Goal: Transaction & Acquisition: Book appointment/travel/reservation

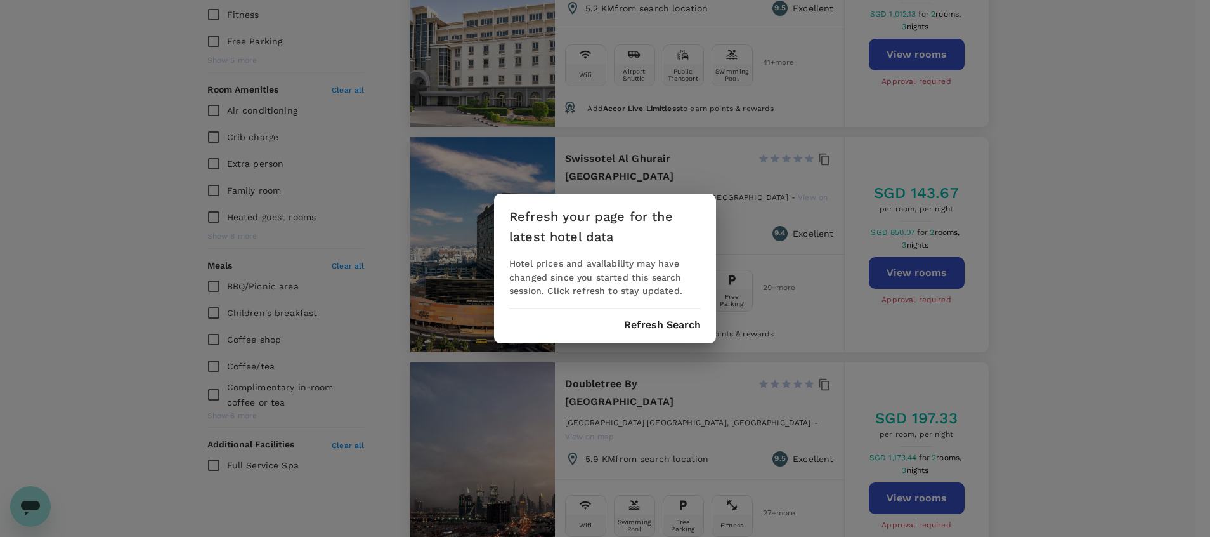
click at [648, 325] on button "Refresh Search" at bounding box center [662, 324] width 77 height 11
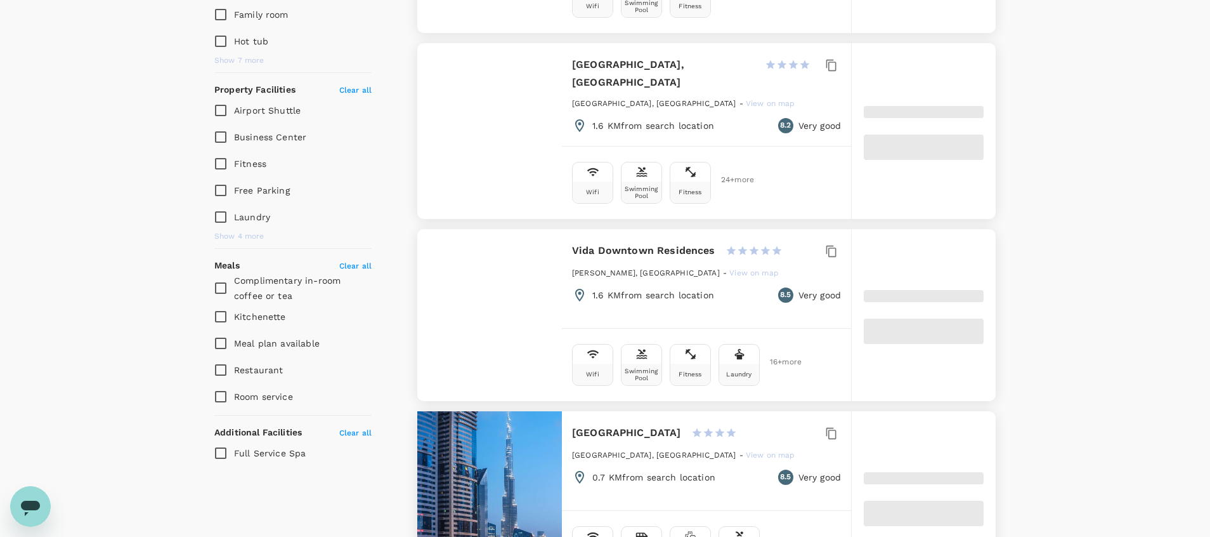
type input "Dubai"
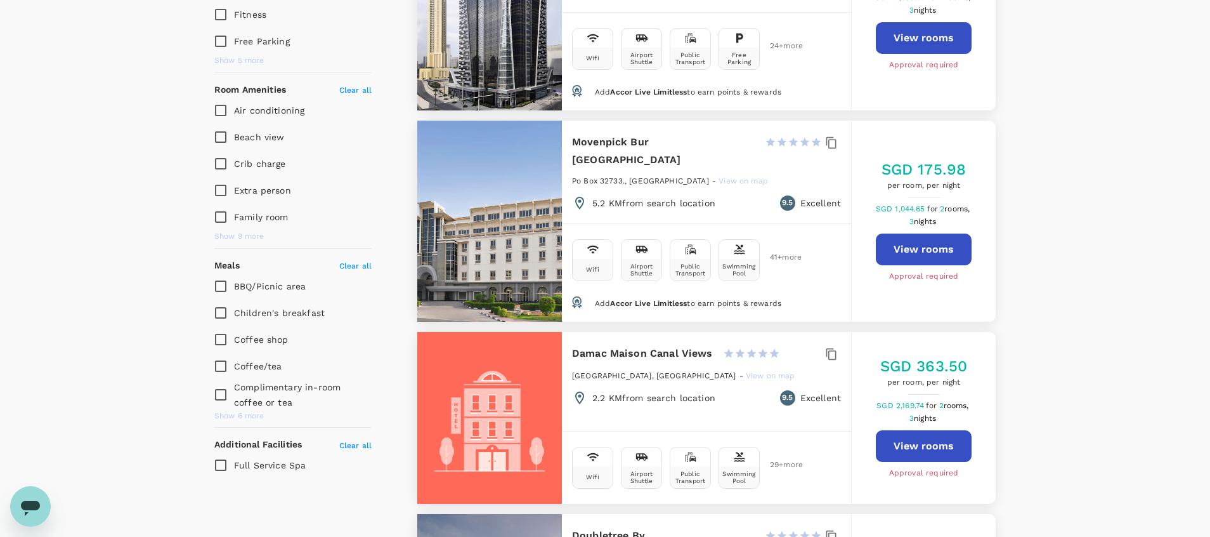
type input "56.32"
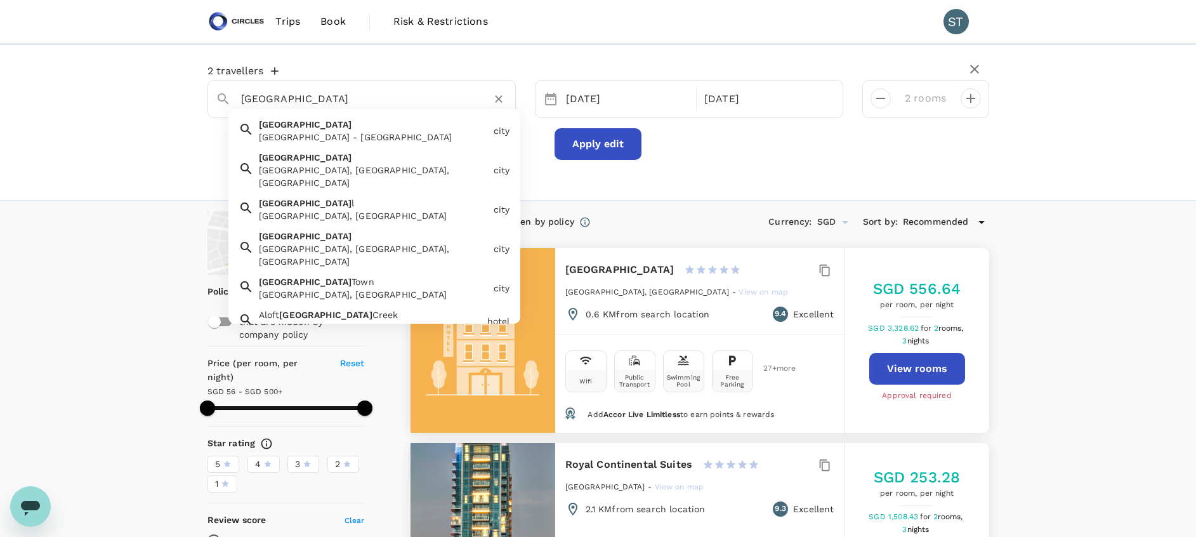
drag, startPoint x: 337, startPoint y: 96, endPoint x: 246, endPoint y: 95, distance: 91.3
click at [246, 95] on input "Dubai" at bounding box center [356, 99] width 231 height 20
type input "D"
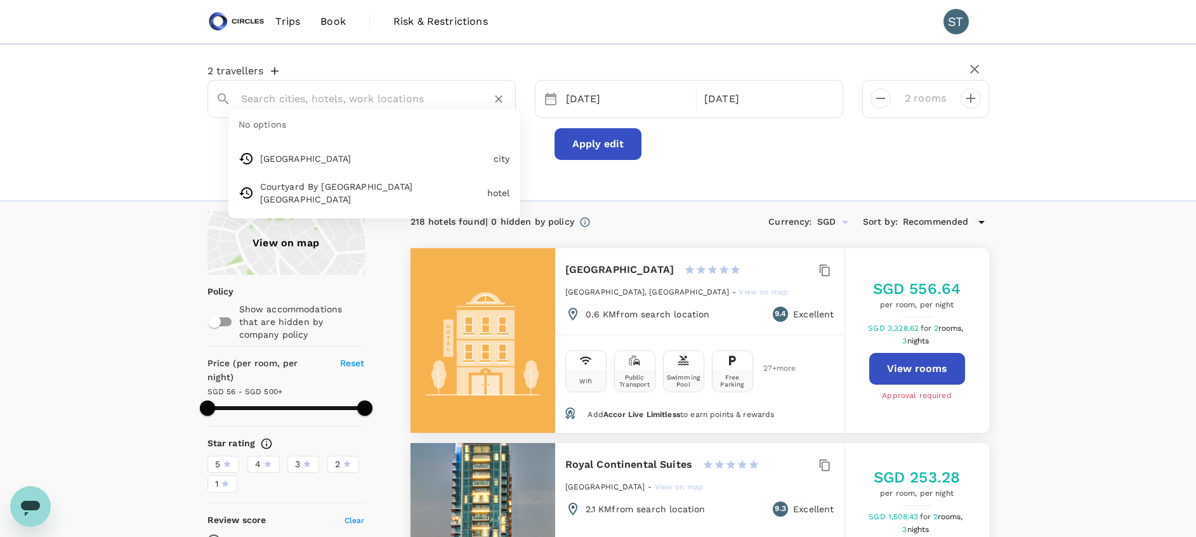
paste input "Dusit Thani Dubai"
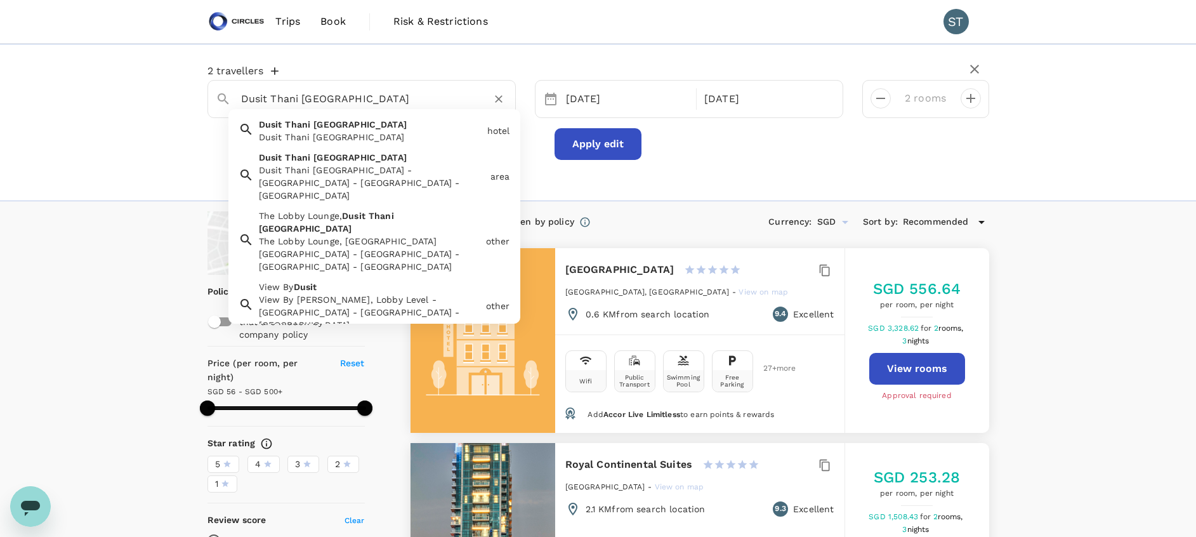
click at [402, 134] on div "Dusit Thani Dubai" at bounding box center [370, 137] width 223 height 13
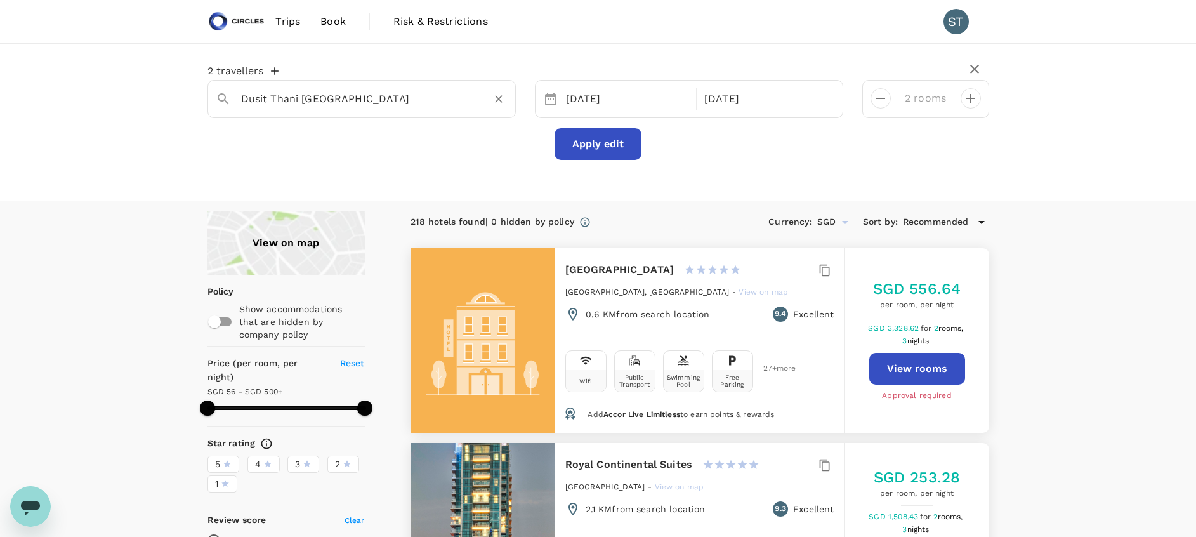
type input "Dusit Thani Dubai"
click at [608, 143] on button "Apply edit" at bounding box center [597, 144] width 87 height 32
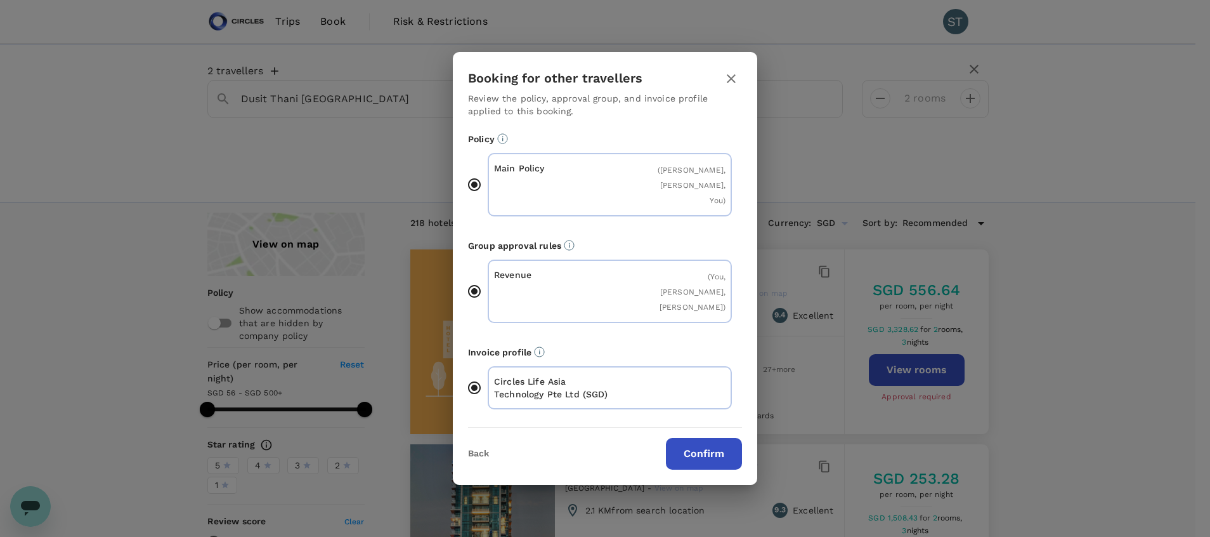
click at [705, 438] on button "Confirm" at bounding box center [704, 454] width 76 height 32
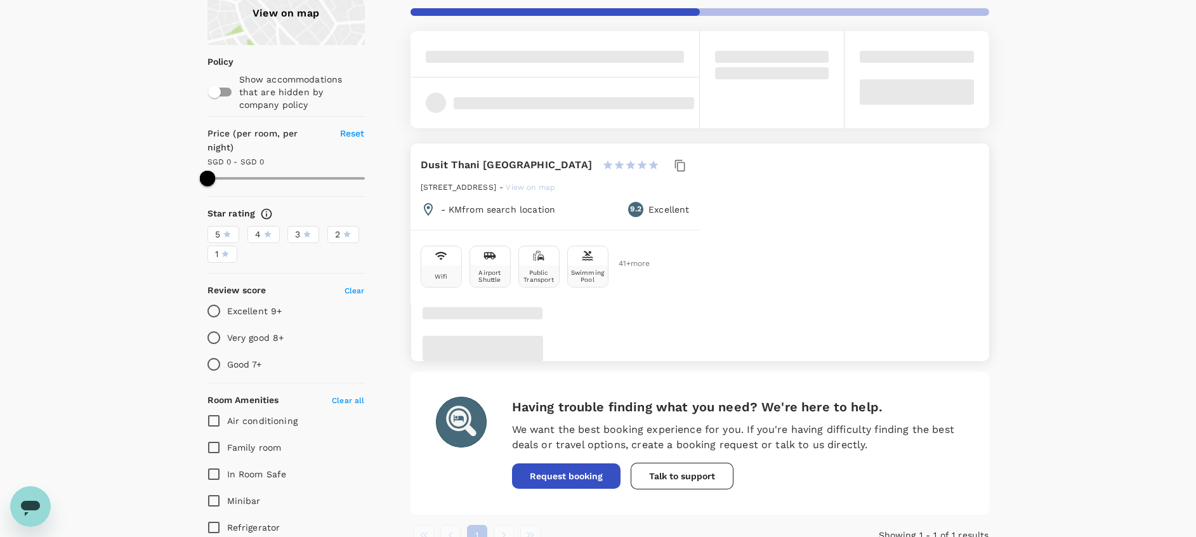
scroll to position [230, 0]
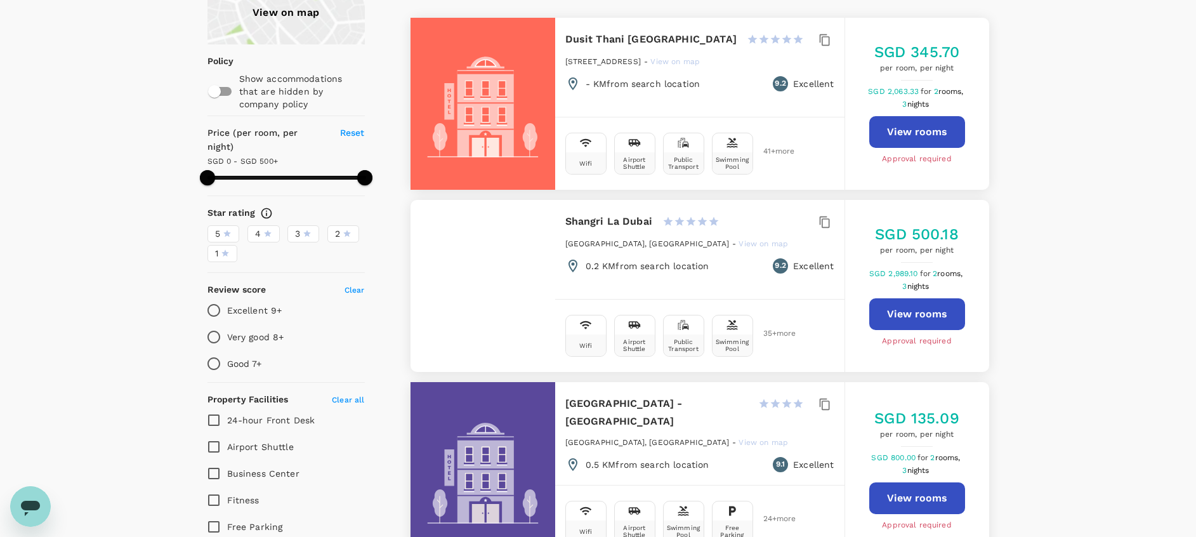
type input "500"
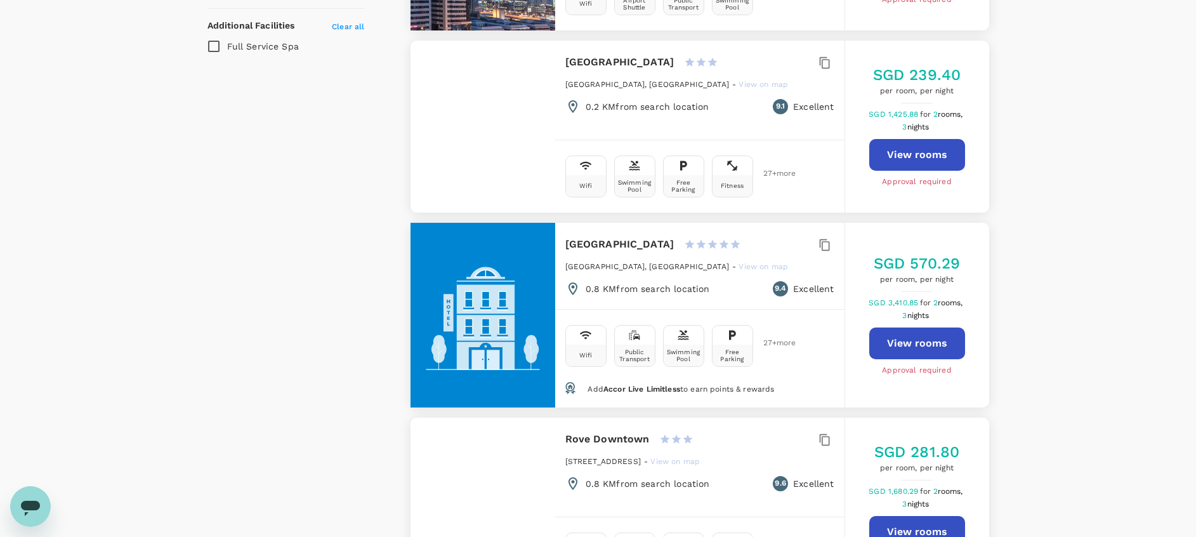
scroll to position [1135, 0]
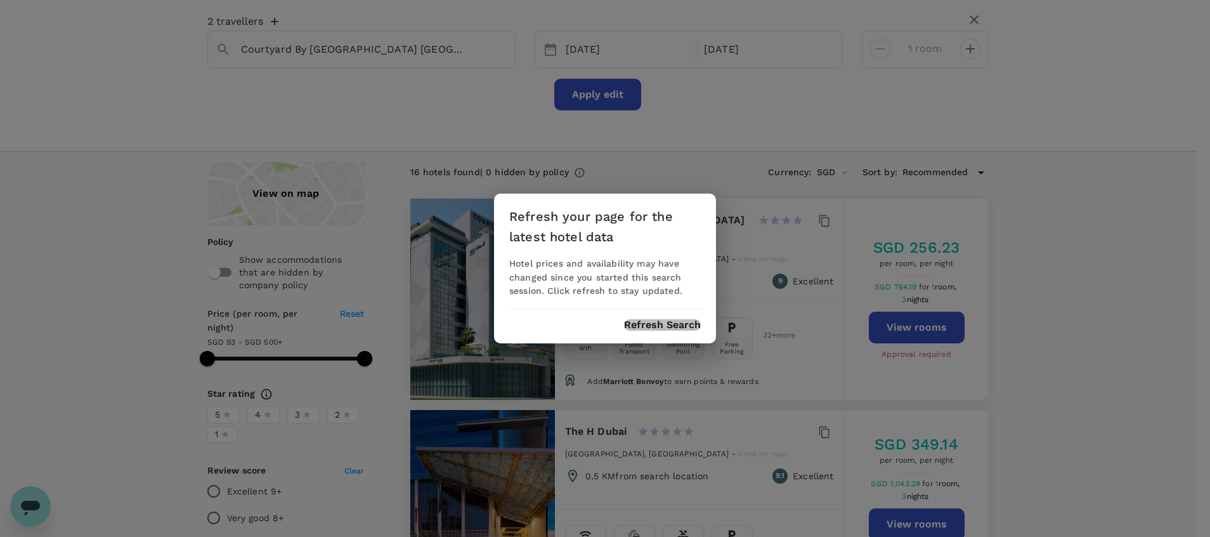
click at [672, 323] on button "Refresh Search" at bounding box center [662, 324] width 77 height 11
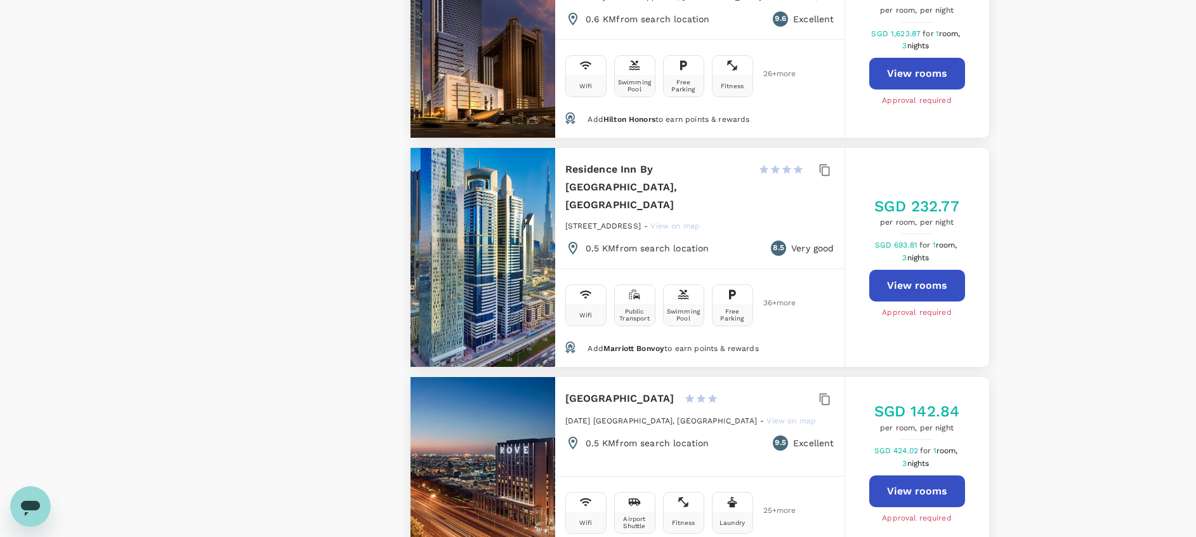
scroll to position [1334, 0]
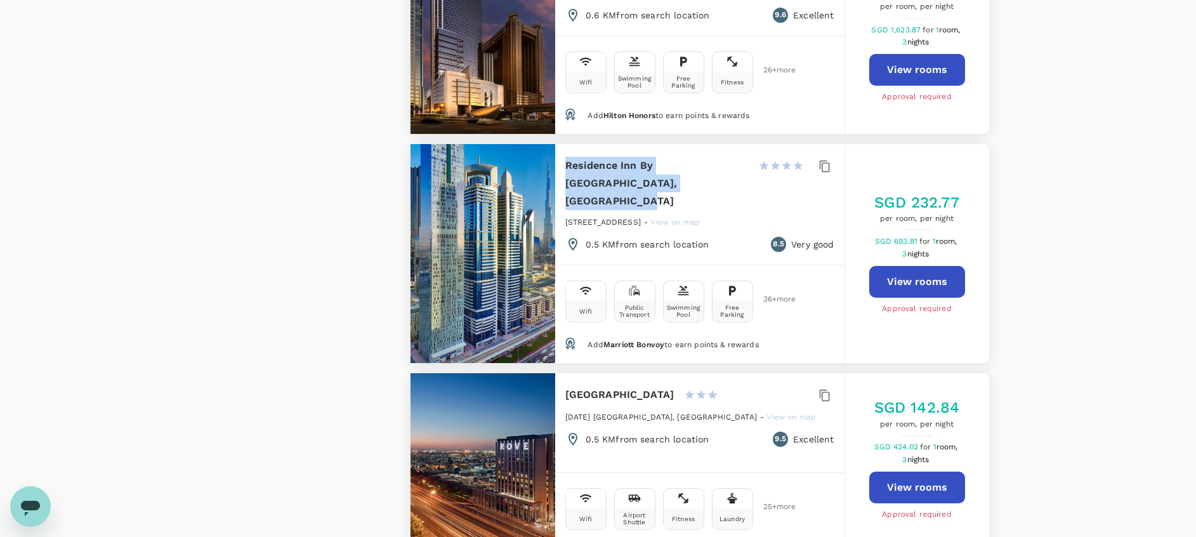
drag, startPoint x: 660, startPoint y: 206, endPoint x: 562, endPoint y: 183, distance: 100.5
click at [562, 183] on div "Residence Inn By Marriott Sheikh Zayed Road, Dubai 1 Star 2 Stars 3 Stars 4 Sta…" at bounding box center [699, 204] width 289 height 121
copy h6 "Residence Inn By Marriott Sheikh Zayed Road, Dubai"
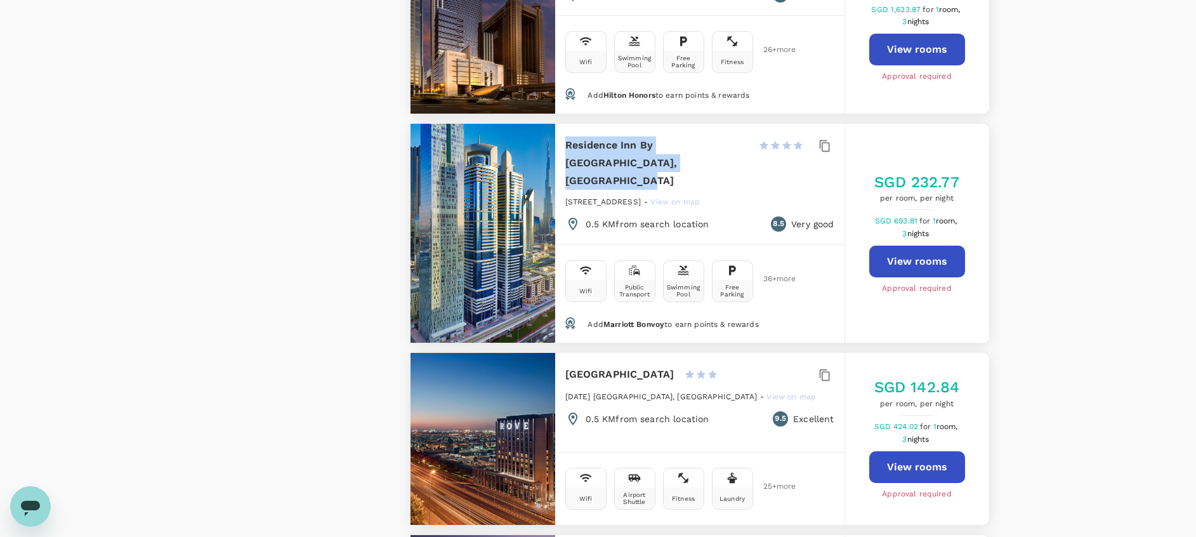
scroll to position [1356, 0]
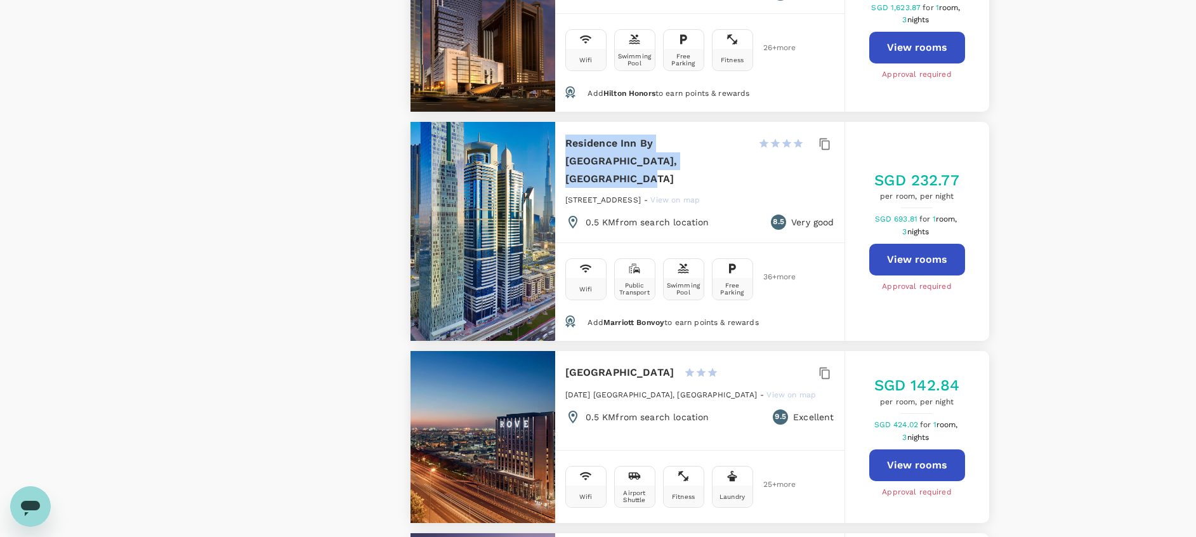
click at [669, 183] on h6 "Residence Inn By Marriott Sheikh Zayed Road, Dubai" at bounding box center [656, 160] width 183 height 53
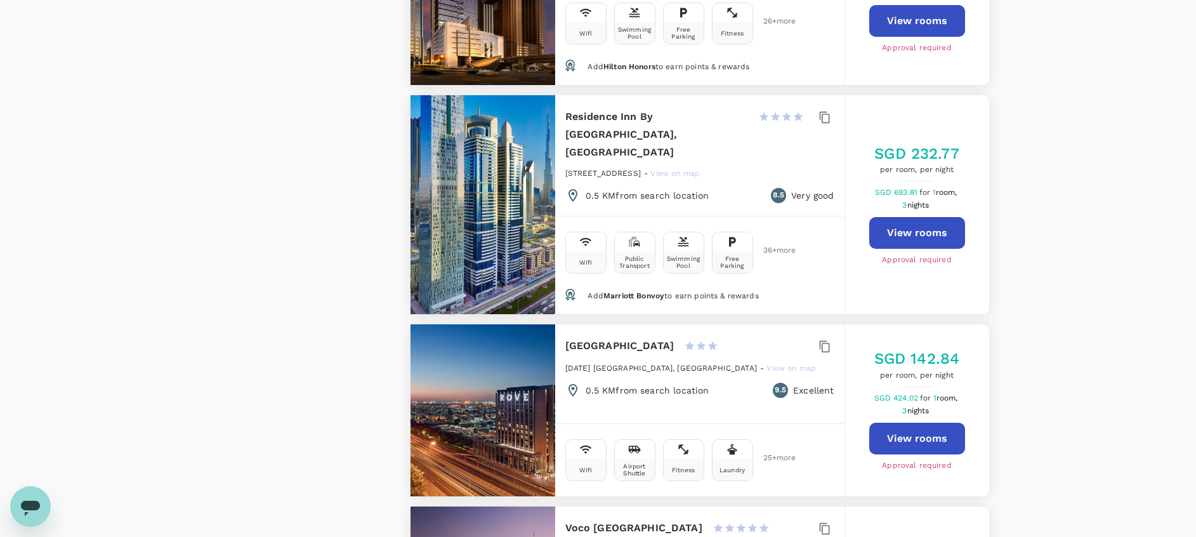
scroll to position [1345, 0]
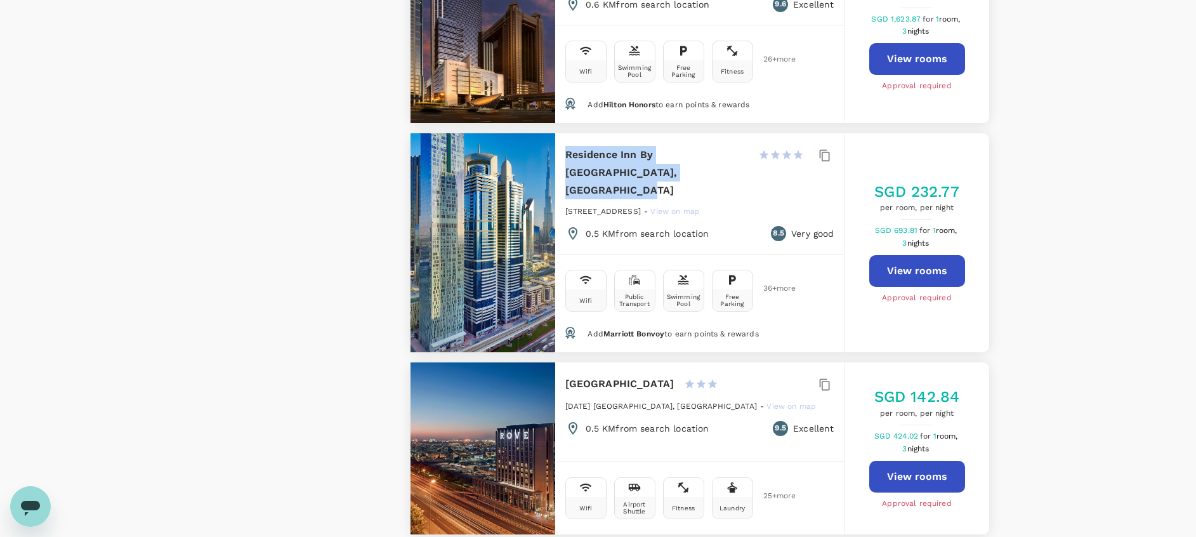
drag, startPoint x: 669, startPoint y: 192, endPoint x: 564, endPoint y: 173, distance: 107.0
click at [564, 173] on div "Residence Inn By Marriott Sheikh Zayed Road, Dubai 1 Star 2 Stars 3 Stars 4 Sta…" at bounding box center [699, 193] width 289 height 121
copy h6 "Residence Inn By Marriott Sheikh Zayed Road, Dubai"
type input "499.12"
